Goal: Task Accomplishment & Management: Use online tool/utility

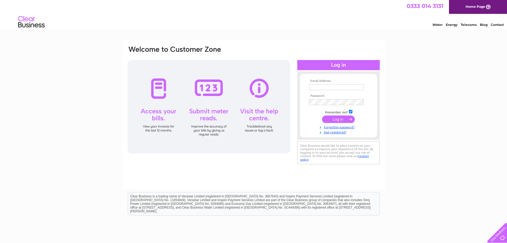
click at [344, 83] on td at bounding box center [339, 87] width 62 height 9
click at [347, 87] on input "text" at bounding box center [336, 87] width 55 height 6
type input "[EMAIL_ADDRESS][DOMAIN_NAME]"
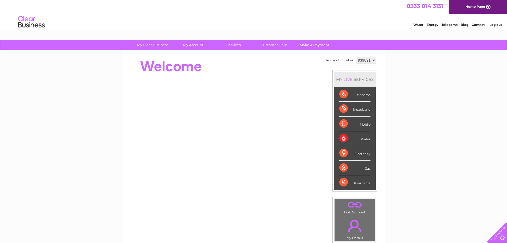
click at [372, 61] on select "939891 946215" at bounding box center [366, 60] width 20 height 6
select select "946215"
click at [356, 57] on select "939891 946215" at bounding box center [366, 60] width 20 height 6
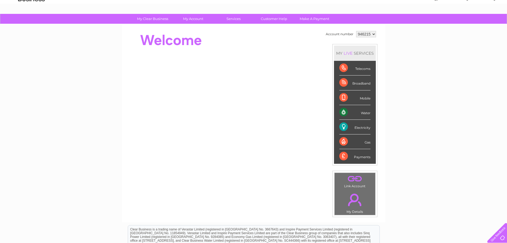
click at [352, 159] on div "Payments" at bounding box center [355, 156] width 31 height 14
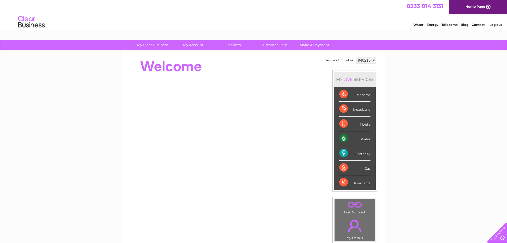
click at [343, 137] on div "Water" at bounding box center [355, 138] width 31 height 15
click at [348, 159] on div "Electricity" at bounding box center [355, 153] width 31 height 15
click at [366, 152] on div "Electricity" at bounding box center [355, 153] width 31 height 15
click at [366, 156] on div "Electricity" at bounding box center [355, 153] width 31 height 15
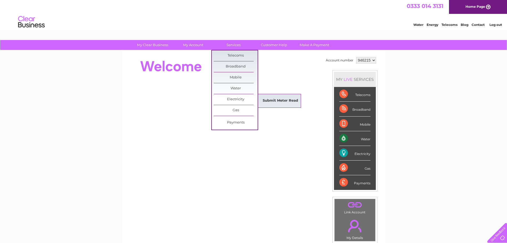
click at [281, 103] on link "Submit Meter Read" at bounding box center [281, 100] width 44 height 11
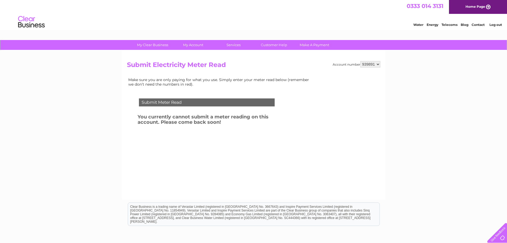
click at [486, 23] on div "Water Energy Telecoms Blog Contact Log out" at bounding box center [455, 22] width 104 height 11
click at [482, 26] on link "Contact" at bounding box center [478, 25] width 13 height 4
